Goal: Check status: Check status

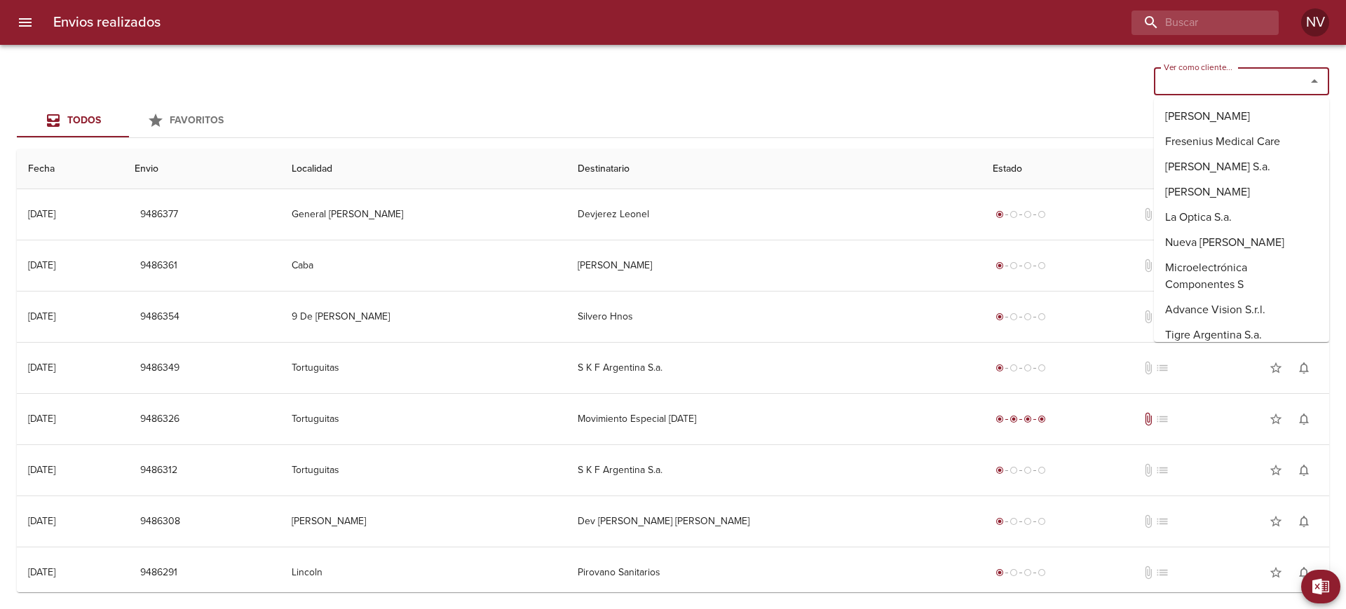
click at [1214, 87] on input "Ver como cliente..." at bounding box center [1220, 82] width 125 height 20
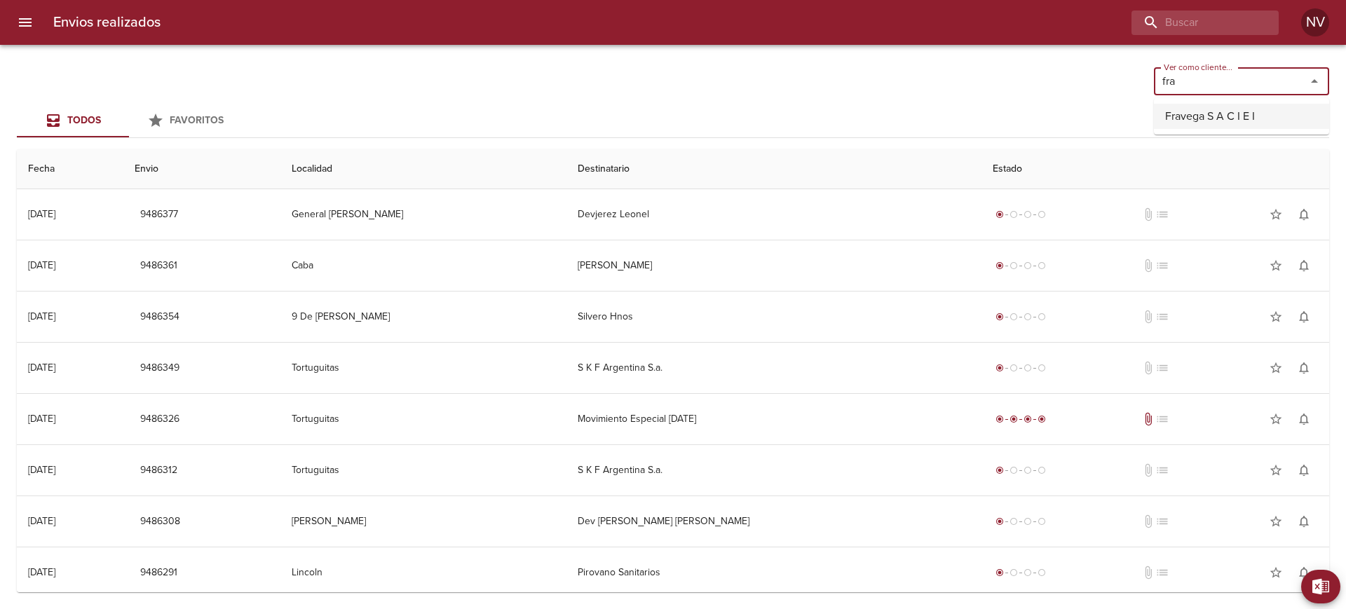
click at [1211, 109] on li "Fravega S A C I E I" at bounding box center [1241, 116] width 175 height 25
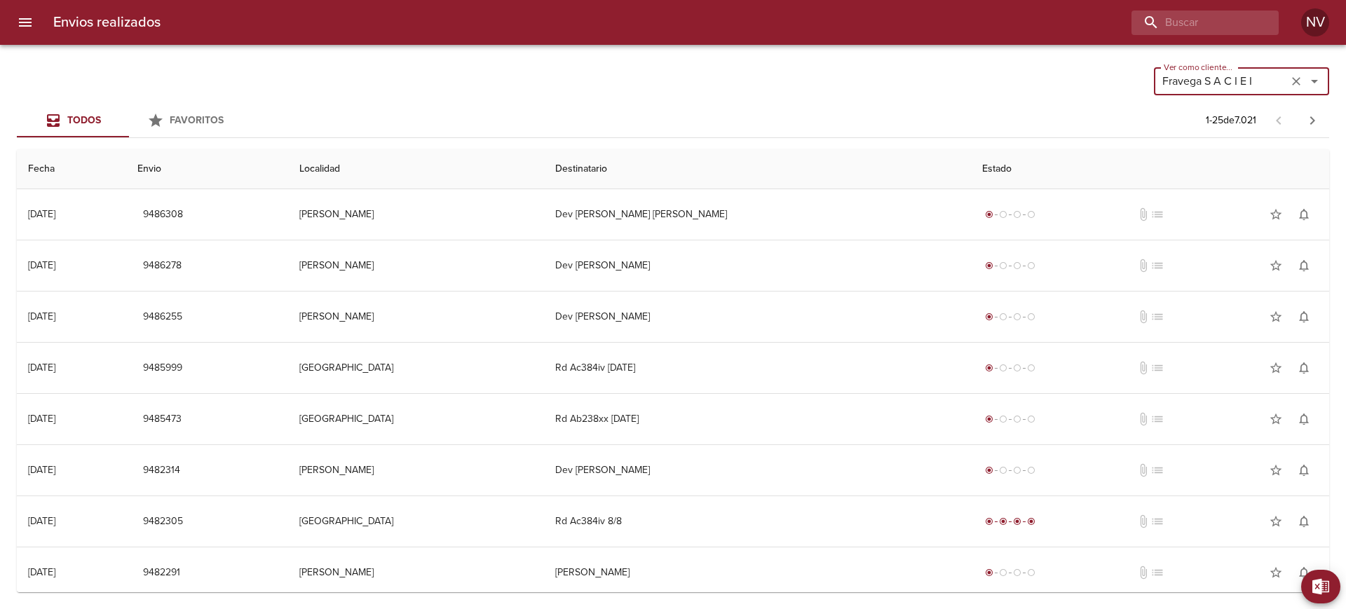
type input "Fravega S A C I E I"
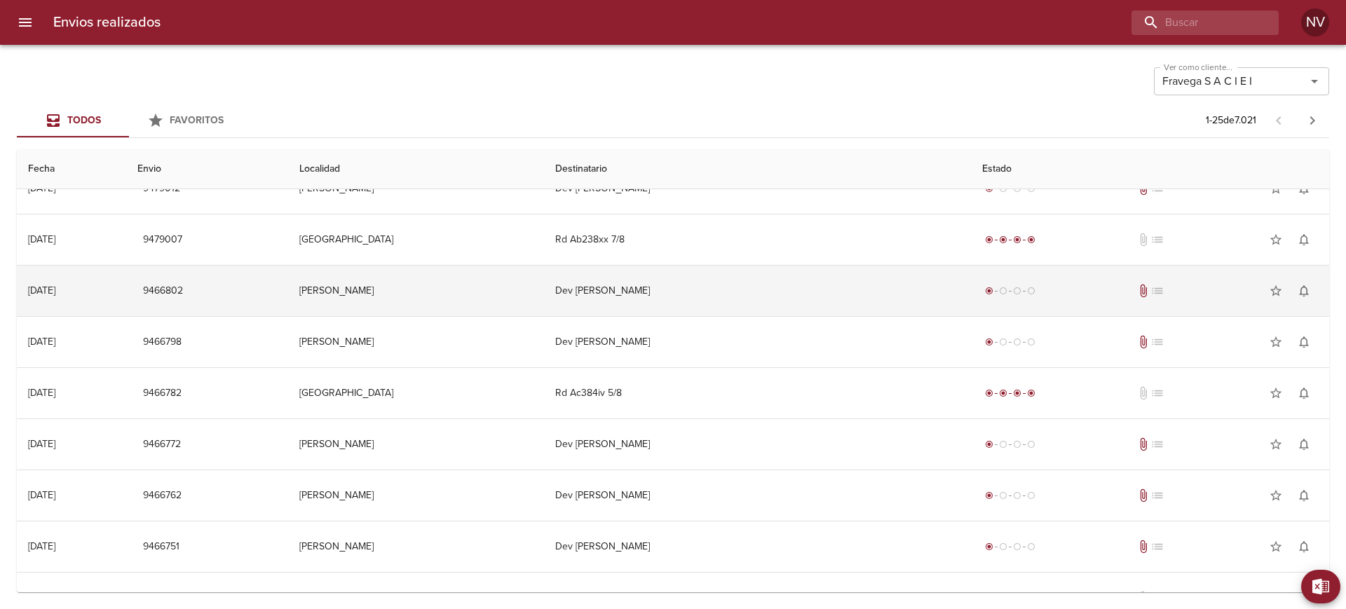
scroll to position [876, 0]
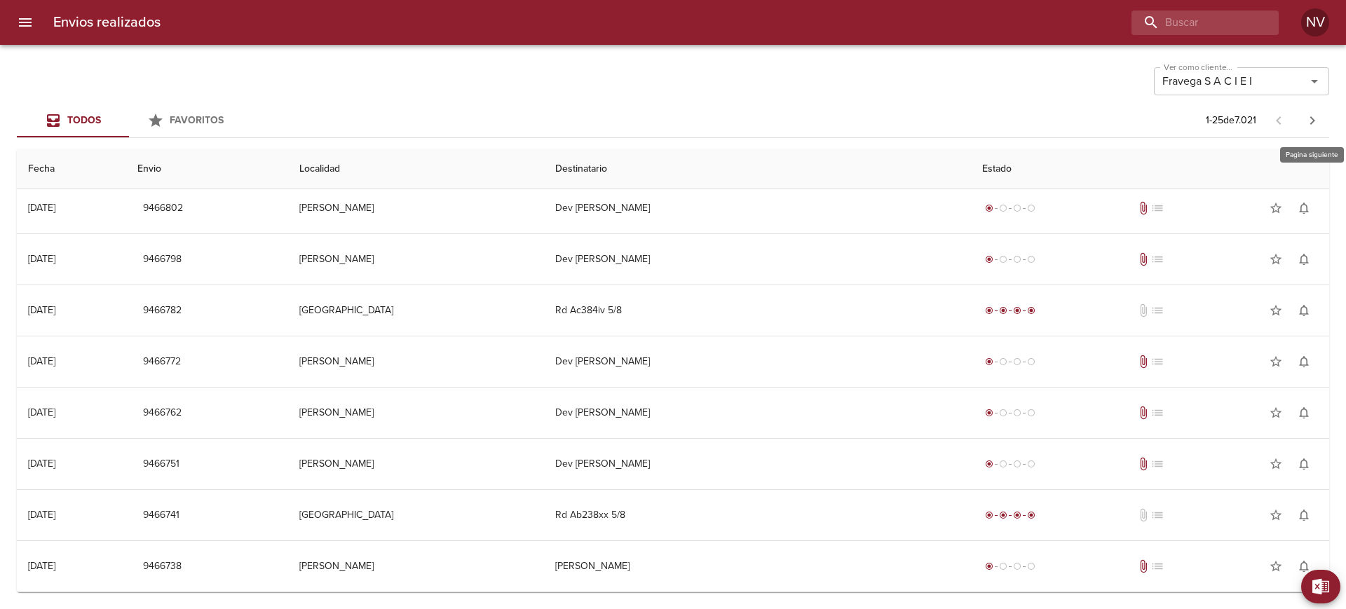
click at [1312, 113] on icon "button" at bounding box center [1312, 120] width 17 height 17
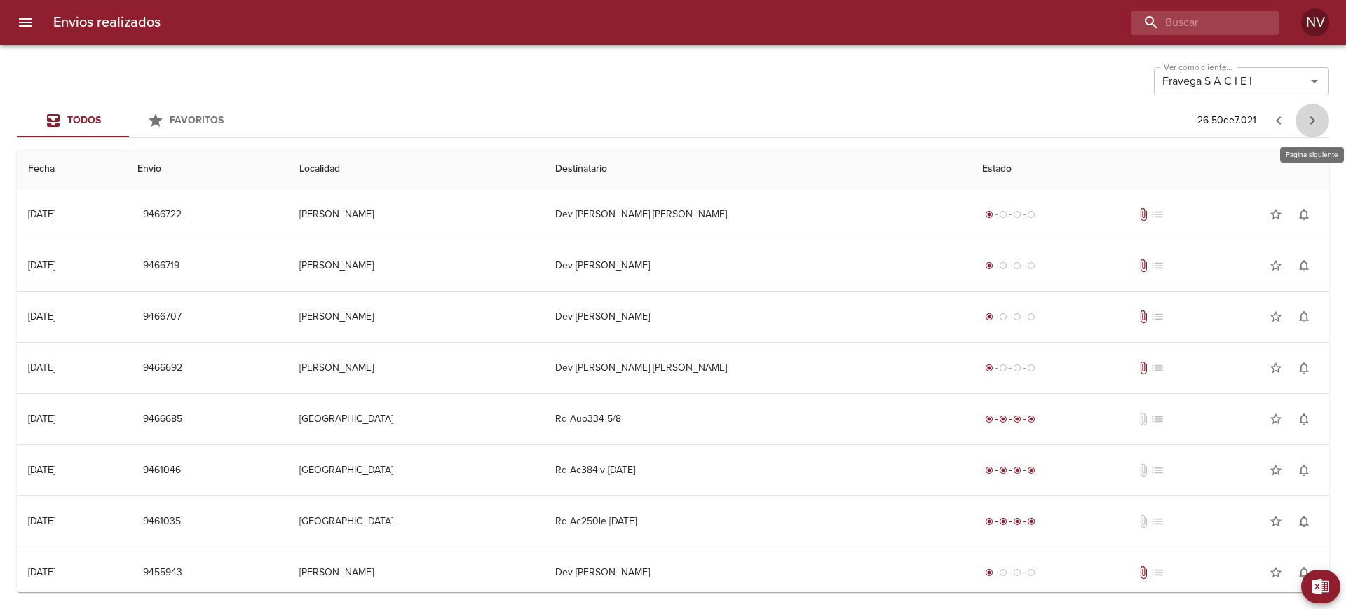
click at [1312, 113] on icon "button" at bounding box center [1312, 120] width 17 height 17
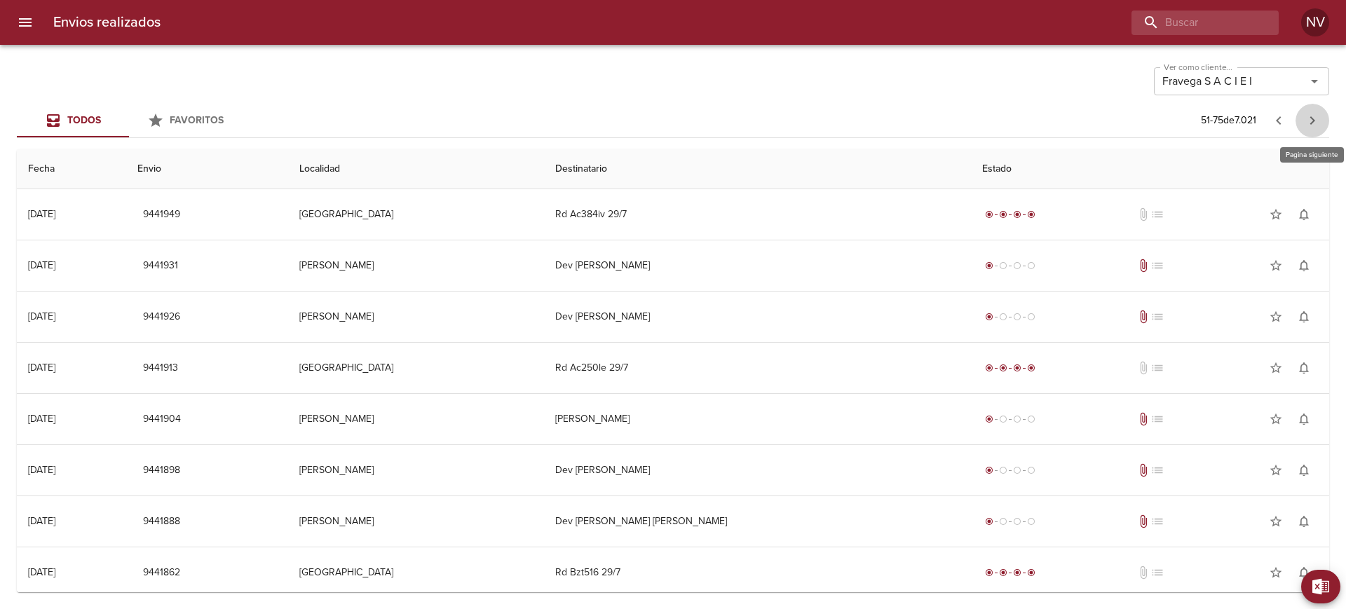
click at [1312, 113] on icon "button" at bounding box center [1312, 120] width 17 height 17
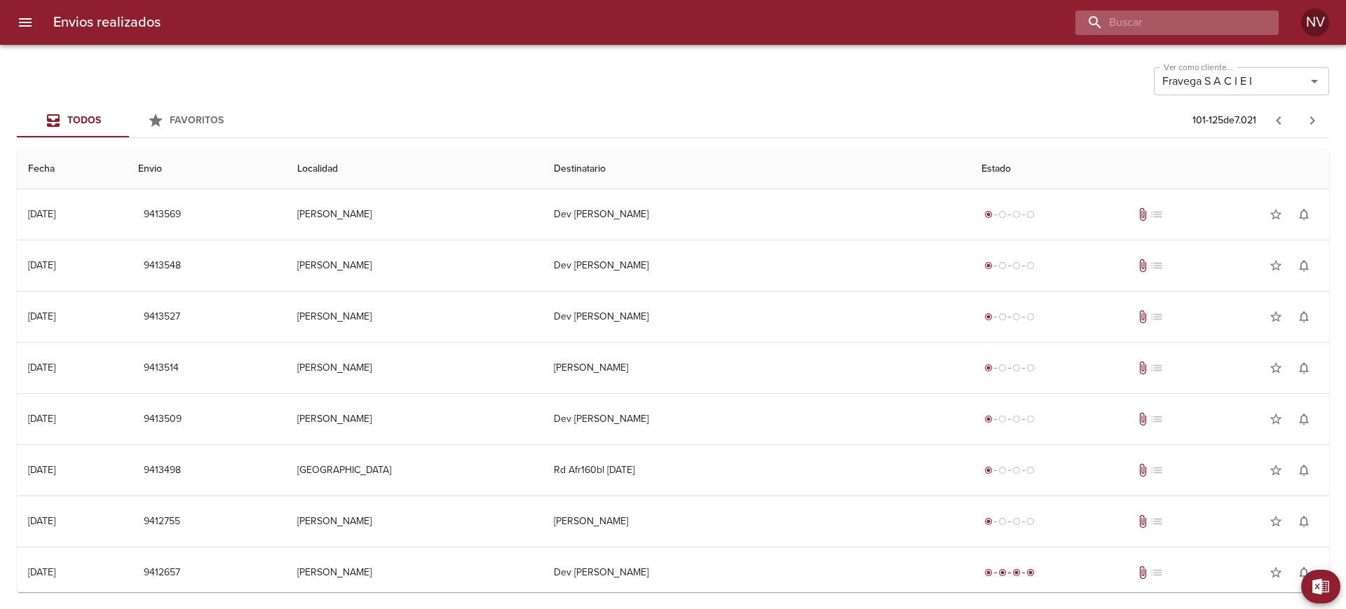
click at [1209, 20] on input "buscar" at bounding box center [1164, 23] width 179 height 25
paste input "1492056"
type input "1492056"
